Goal: Task Accomplishment & Management: Manage account settings

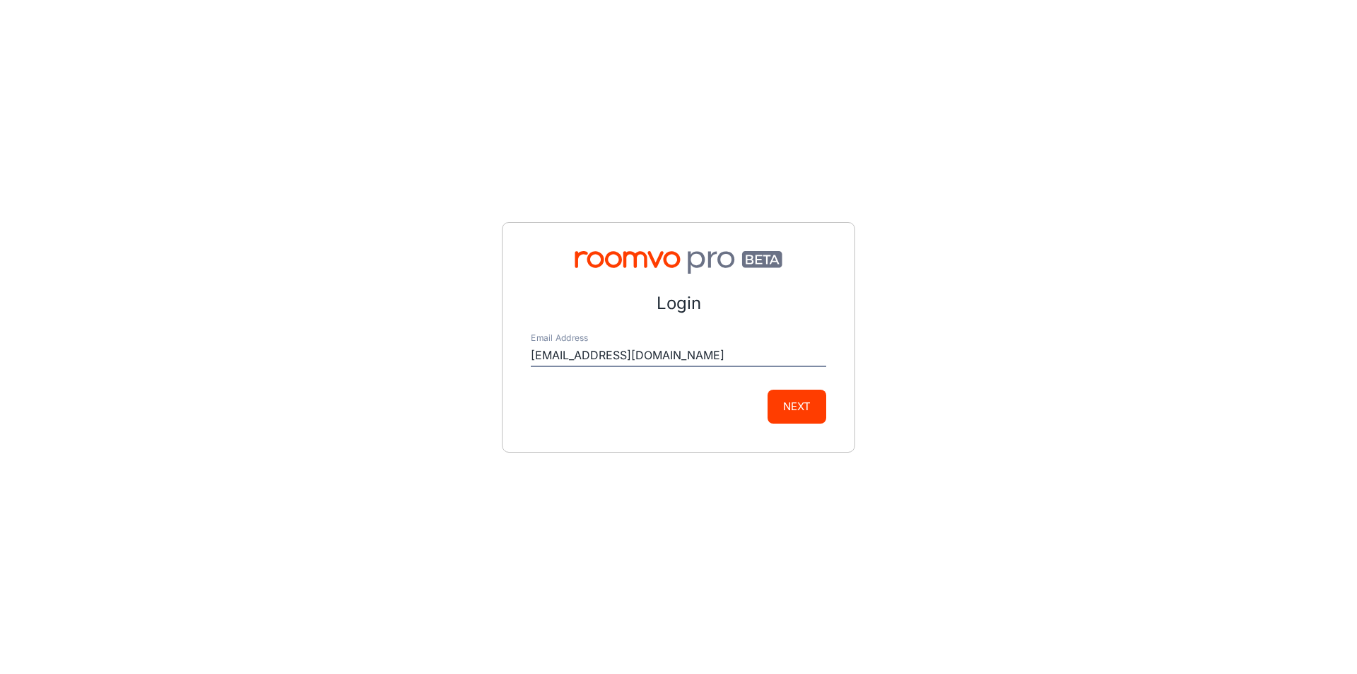
type input "[EMAIL_ADDRESS][DOMAIN_NAME]"
click at [783, 409] on button "Next" at bounding box center [797, 406] width 59 height 34
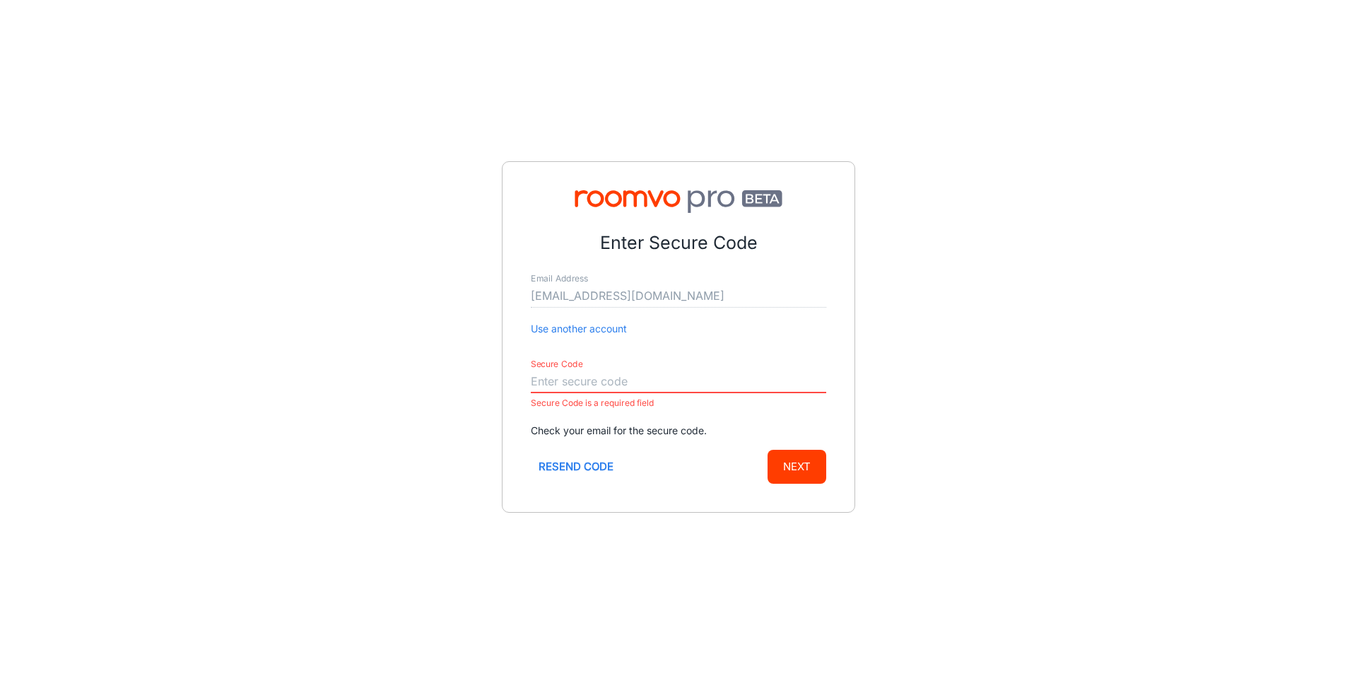
paste input "068593"
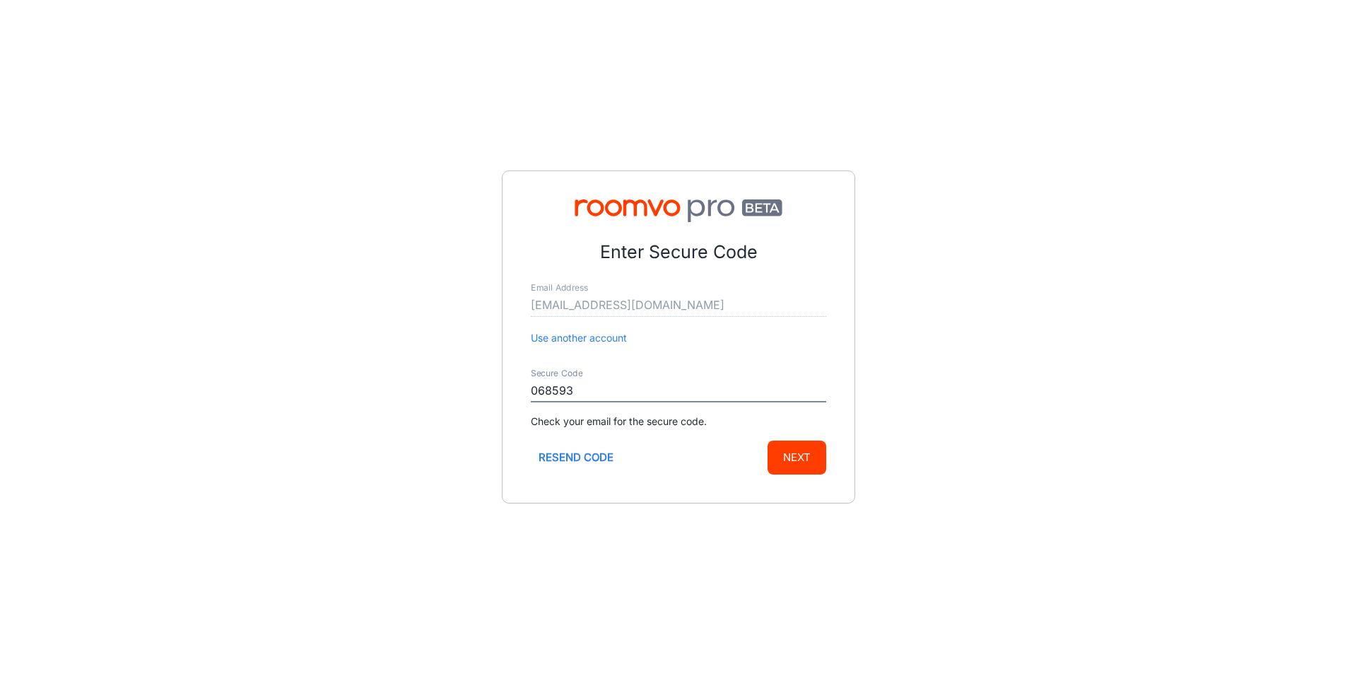
type input "068593"
click at [806, 466] on button "Next" at bounding box center [797, 457] width 59 height 34
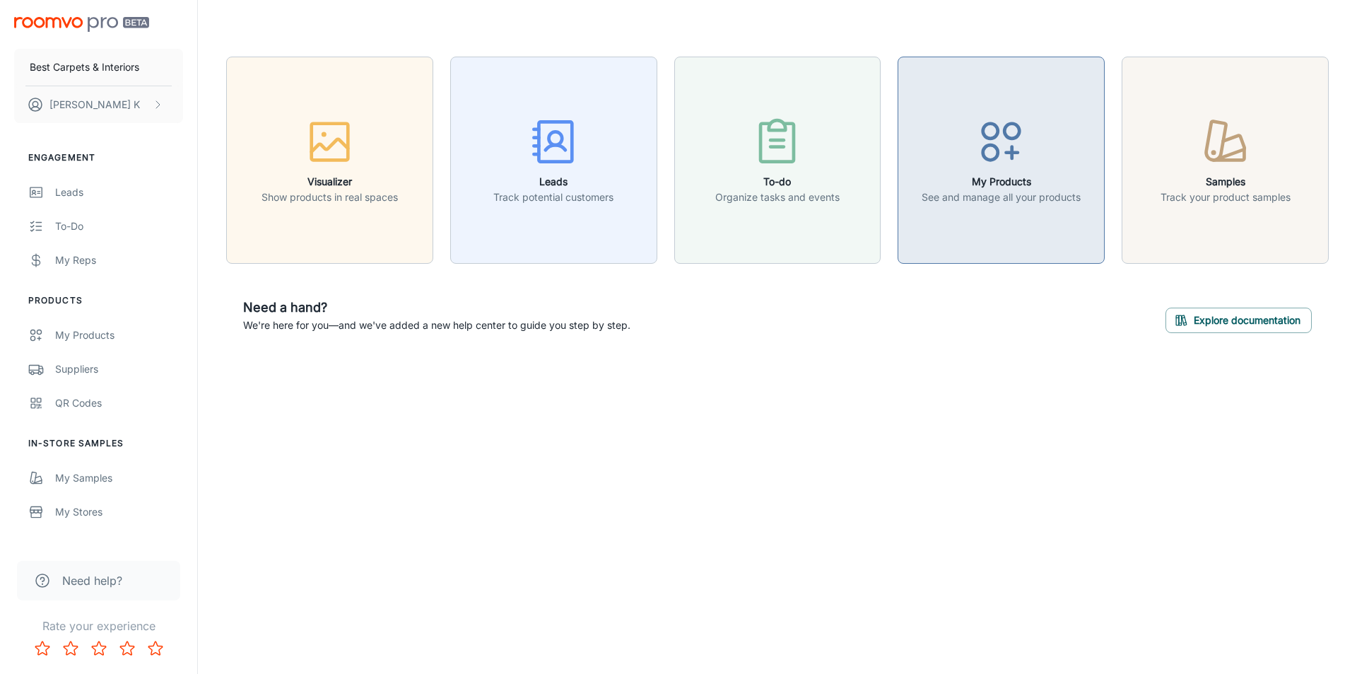
click at [991, 189] on p "See and manage all your products" at bounding box center [1001, 197] width 159 height 16
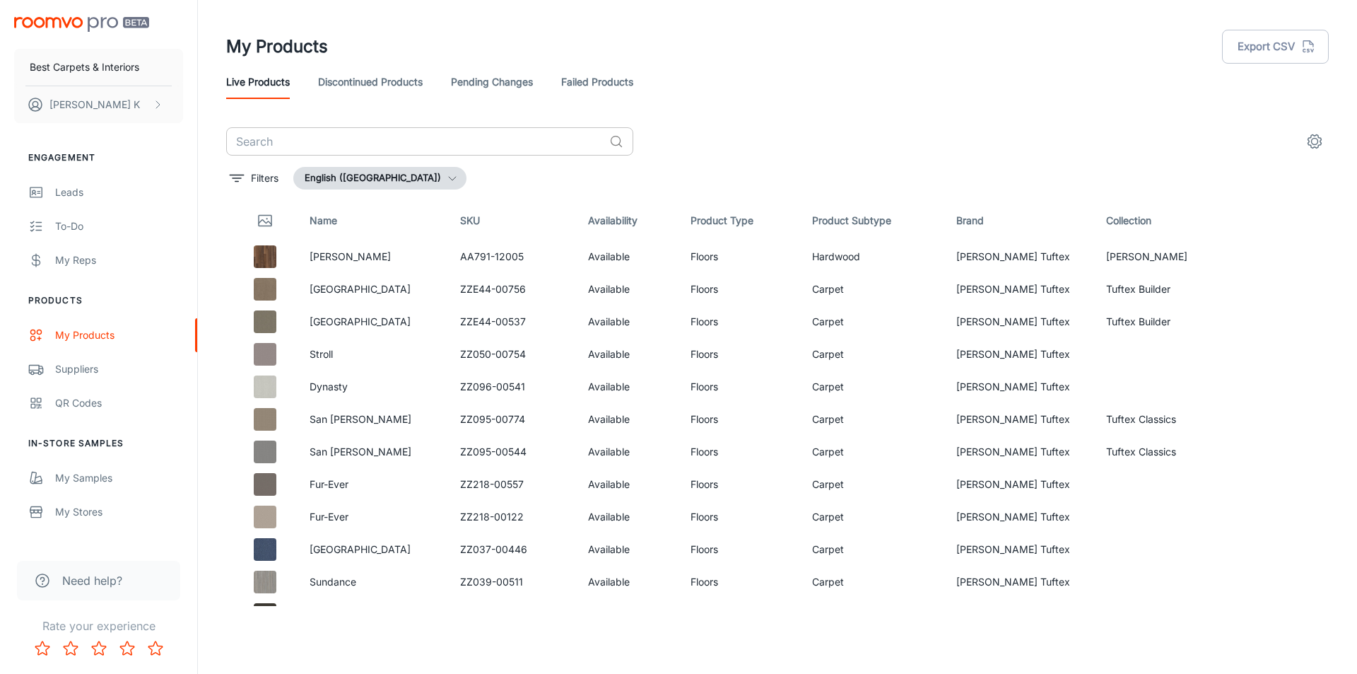
click at [392, 141] on input "text" at bounding box center [414, 141] width 377 height 28
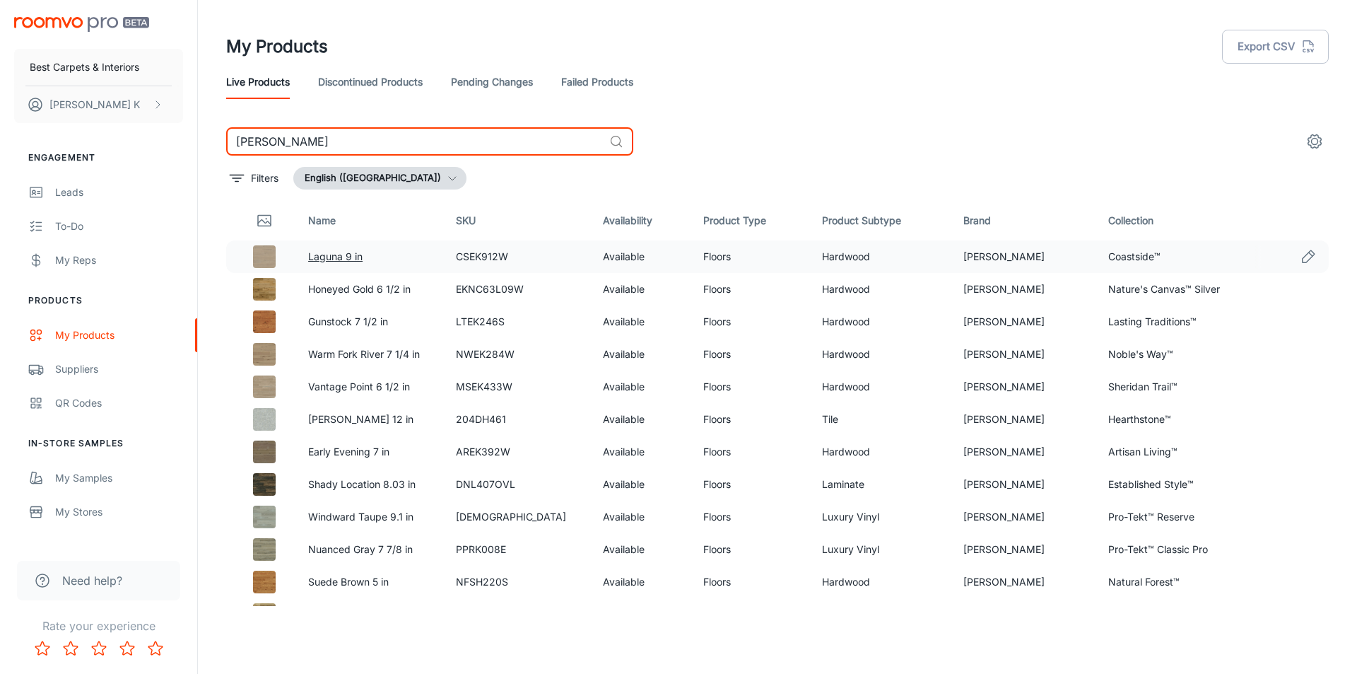
type input "[PERSON_NAME]"
click at [339, 260] on link "Laguna 9 in" at bounding box center [335, 256] width 54 height 12
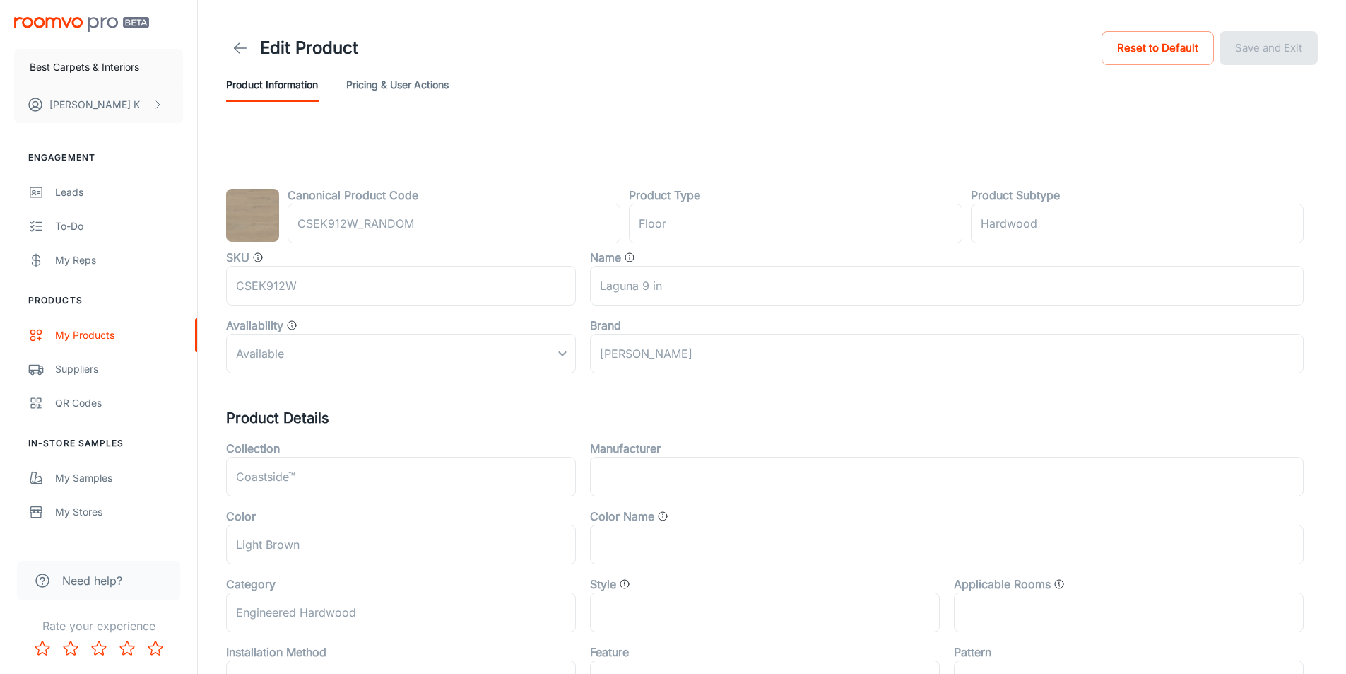
click at [403, 77] on button "Pricing & User Actions" at bounding box center [397, 85] width 102 height 34
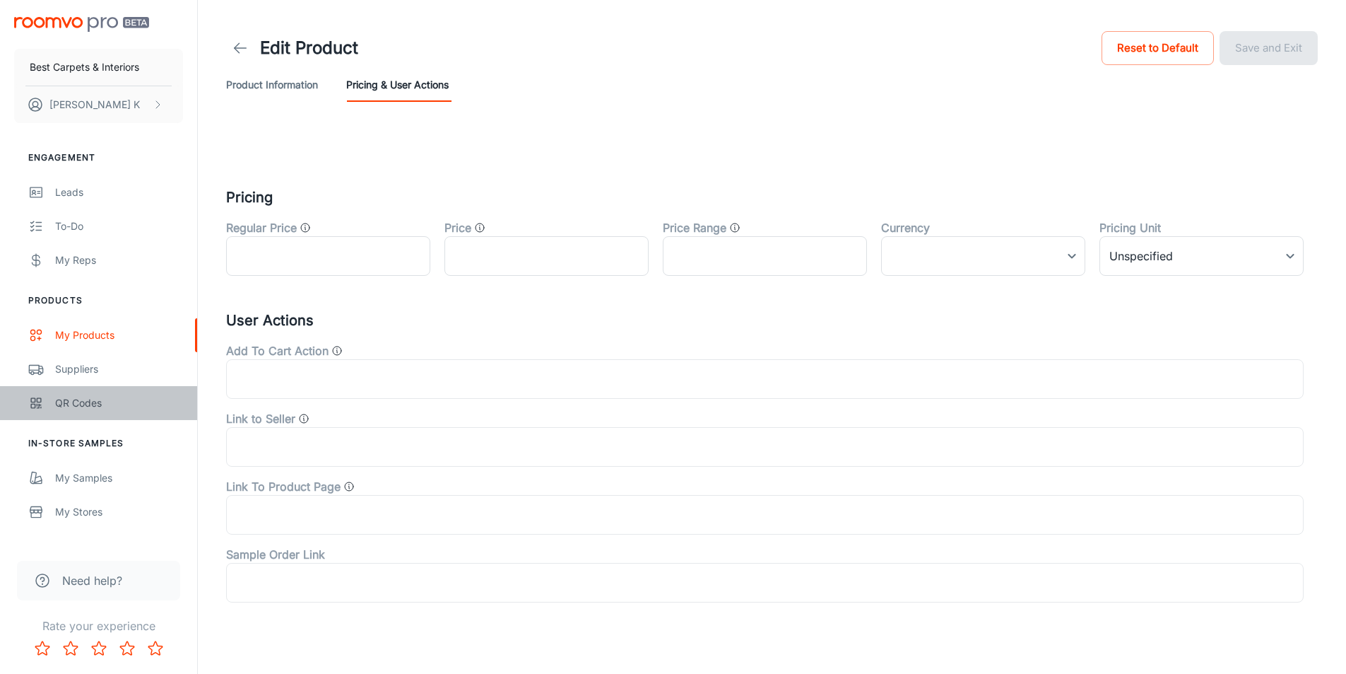
click at [72, 406] on div "QR Codes" at bounding box center [119, 403] width 128 height 16
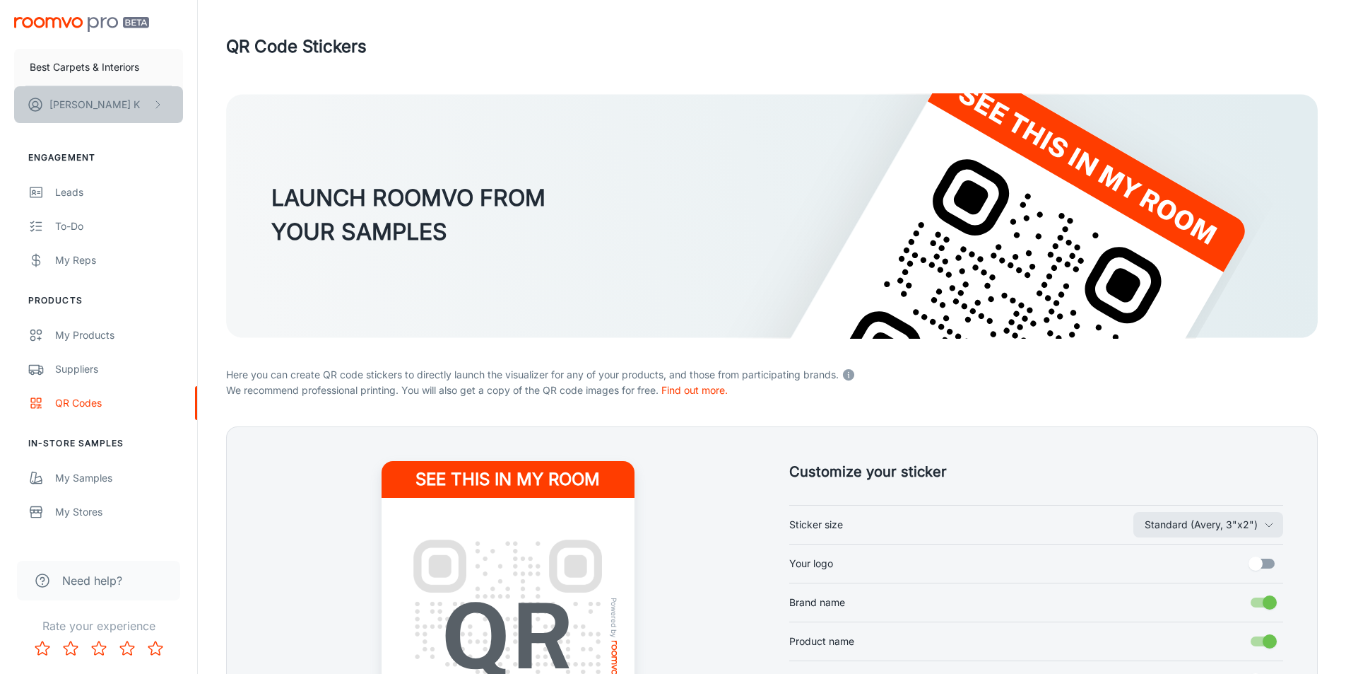
click at [126, 101] on button "[PERSON_NAME]" at bounding box center [98, 104] width 169 height 37
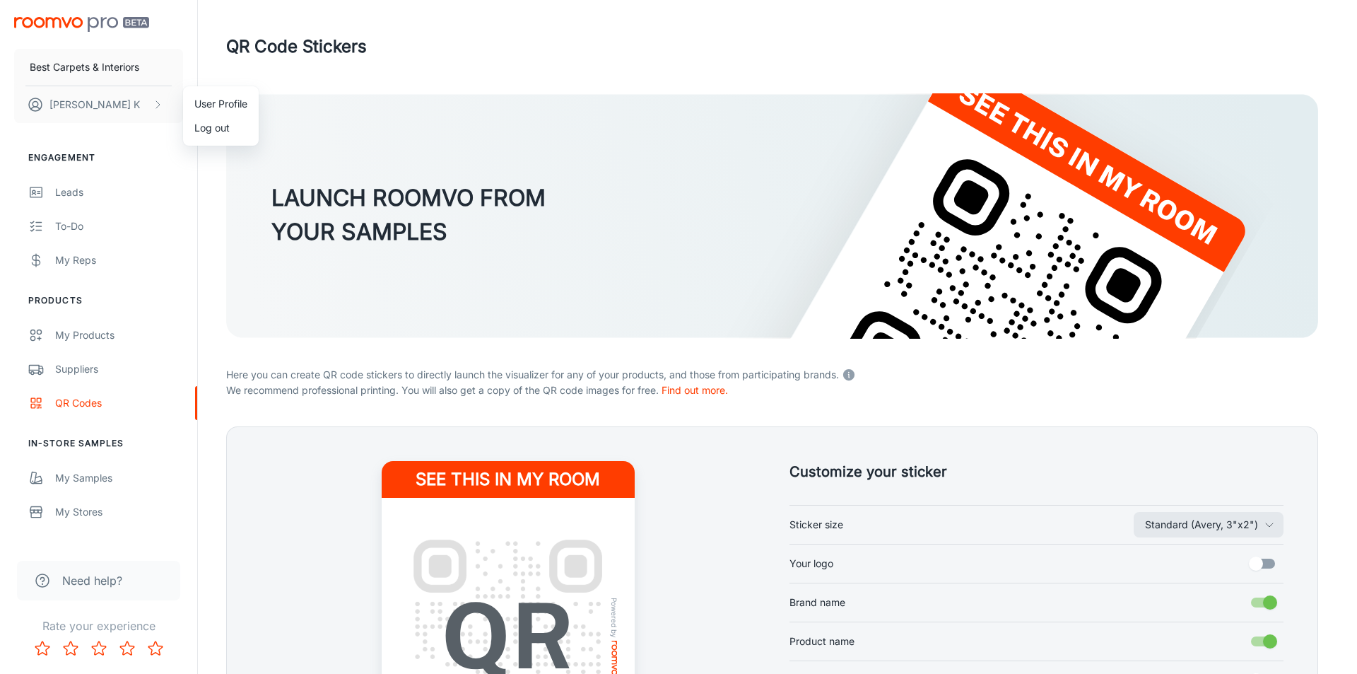
click at [214, 127] on li "Log out" at bounding box center [221, 128] width 76 height 24
